Goal: Transaction & Acquisition: Purchase product/service

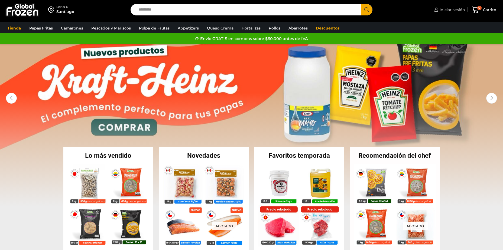
click at [456, 11] on span "Iniciar sesión" at bounding box center [451, 9] width 27 height 5
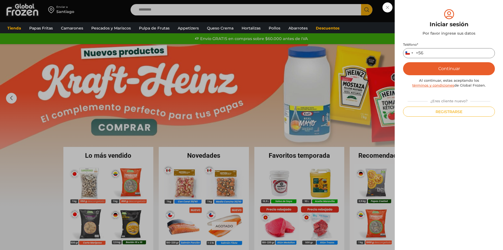
click at [441, 51] on input "Teléfono *" at bounding box center [449, 53] width 92 height 10
type input "*********"
click at [444, 72] on button "Continuar" at bounding box center [449, 68] width 92 height 13
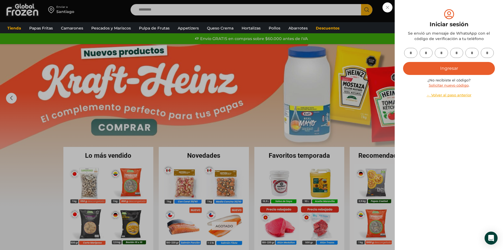
click at [412, 52] on input "text" at bounding box center [410, 53] width 13 height 10
type input "*"
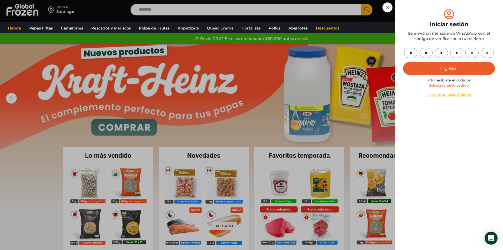
type input "*"
click at [431, 67] on button "Ingresar" at bounding box center [449, 68] width 92 height 13
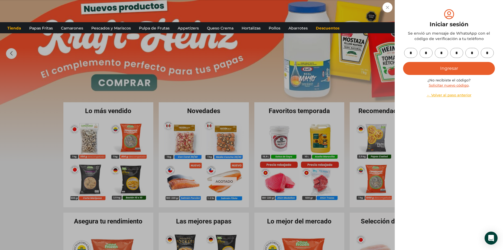
scroll to position [81, 0]
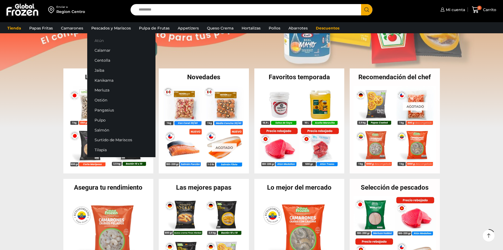
click at [104, 39] on link "Atún" at bounding box center [121, 40] width 68 height 10
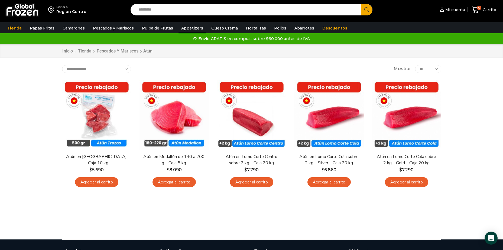
click at [183, 27] on link "Appetizers" at bounding box center [191, 28] width 27 height 10
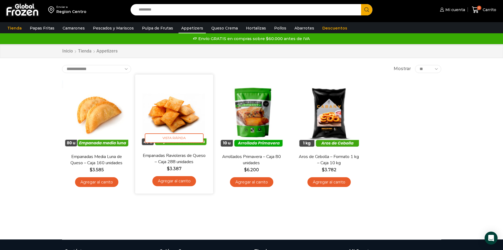
click at [174, 180] on link "Agregar al carrito" at bounding box center [174, 181] width 44 height 10
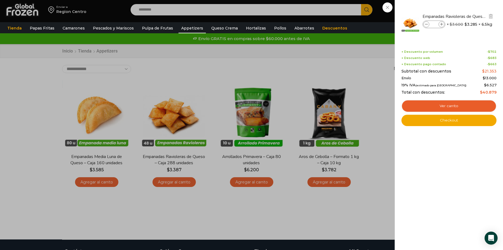
click at [440, 25] on icon at bounding box center [441, 24] width 3 height 3
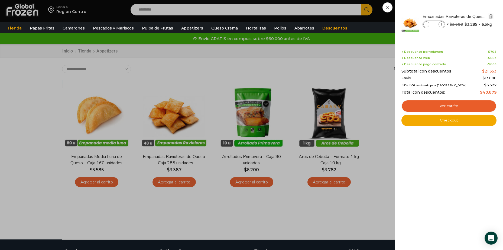
click at [440, 25] on icon at bounding box center [441, 24] width 3 height 3
type input "*"
click at [445, 123] on link "Checkout" at bounding box center [448, 120] width 95 height 11
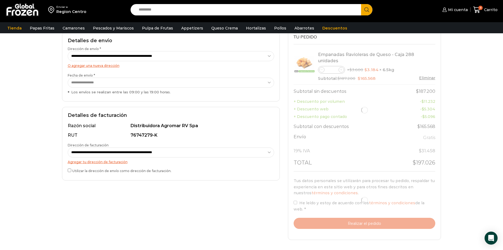
scroll to position [54, 0]
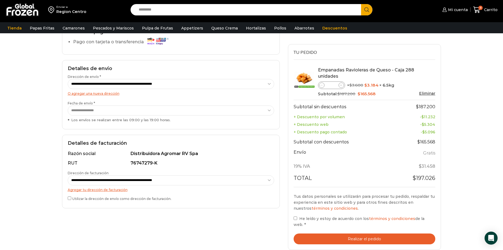
click at [341, 234] on button "Realizar el pedido" at bounding box center [365, 239] width 142 height 11
